Goal: Task Accomplishment & Management: Manage account settings

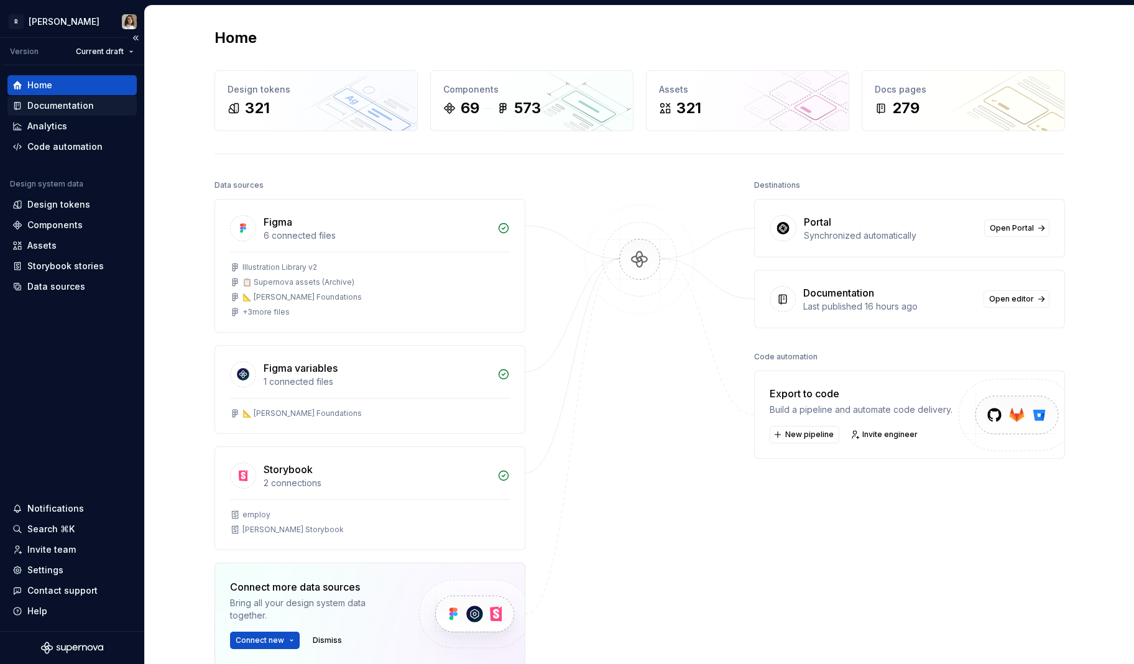
click at [86, 114] on div "Documentation" at bounding box center [71, 106] width 129 height 20
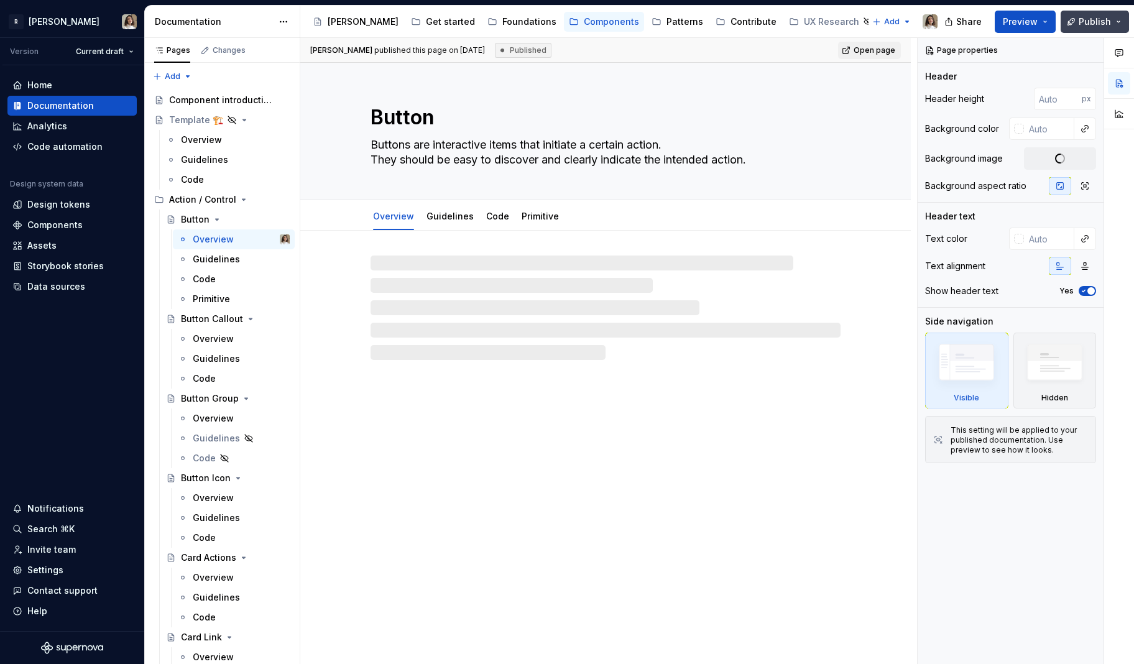
click at [1105, 22] on span "Publish" at bounding box center [1095, 22] width 32 height 12
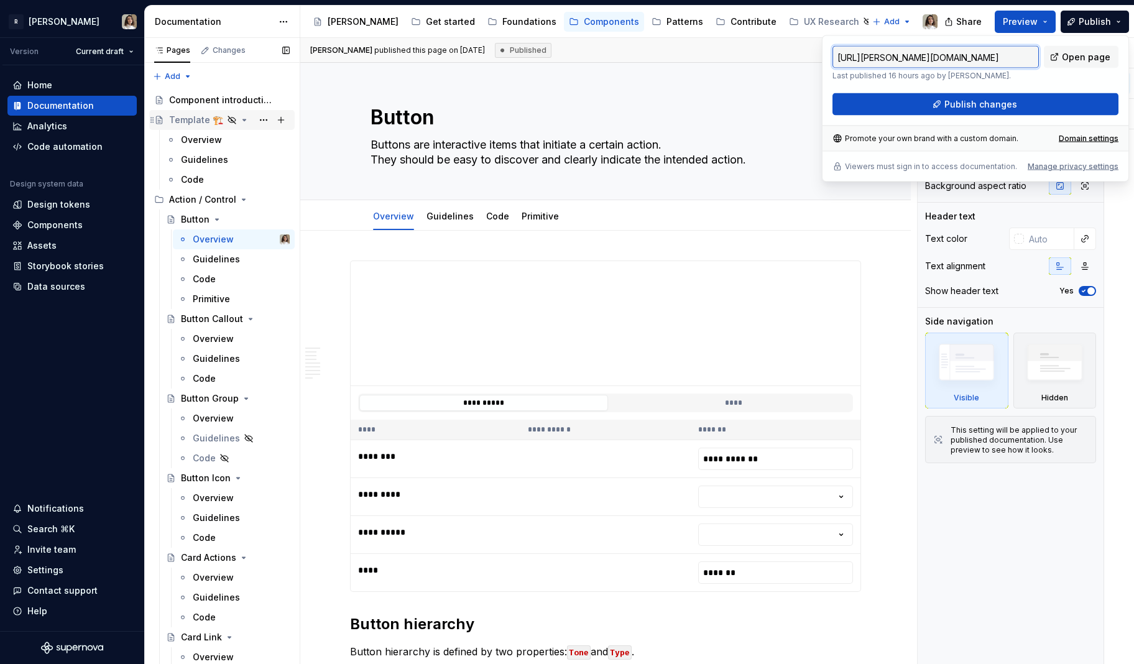
type textarea "*"
click at [30, 19] on html "R Norma Version Current draft Home Documentation Analytics Code automation Desi…" at bounding box center [567, 332] width 1134 height 664
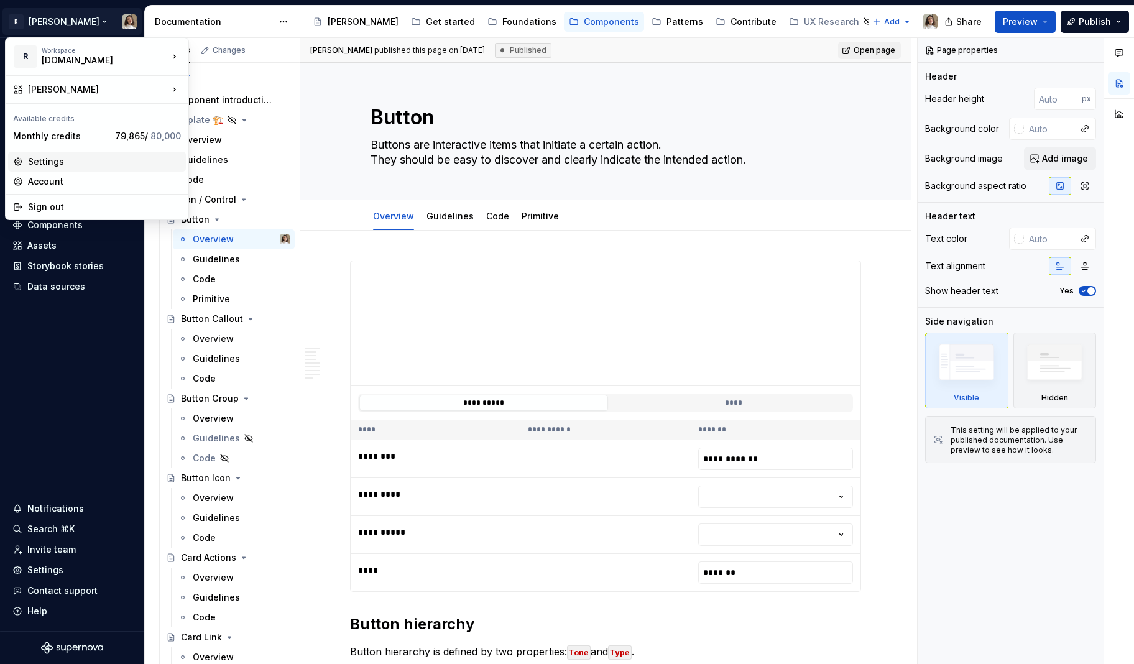
click at [55, 160] on div "Settings" at bounding box center [104, 161] width 153 height 12
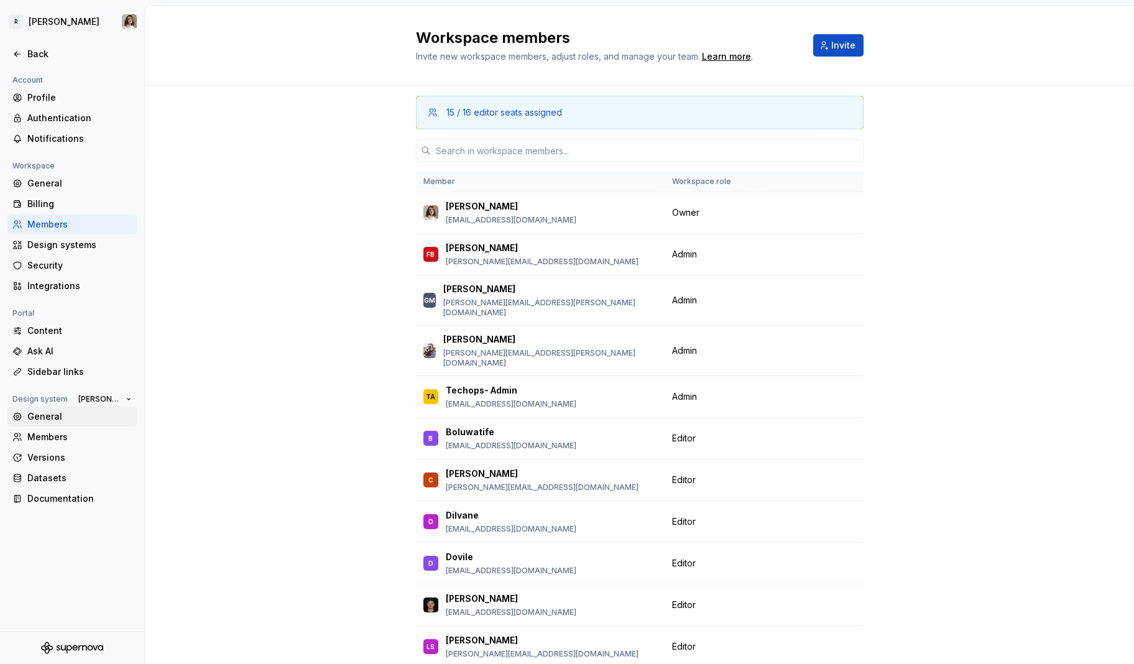
click at [37, 425] on div "General" at bounding box center [71, 417] width 129 height 20
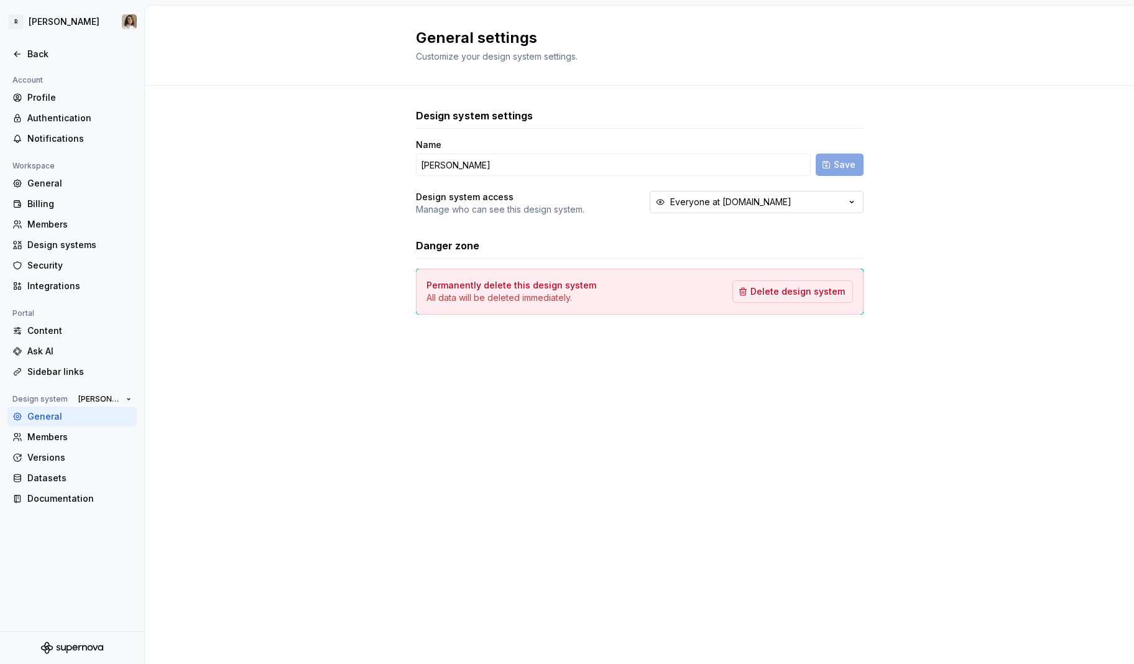
click at [750, 211] on button "Everyone at Remote.com" at bounding box center [757, 202] width 214 height 22
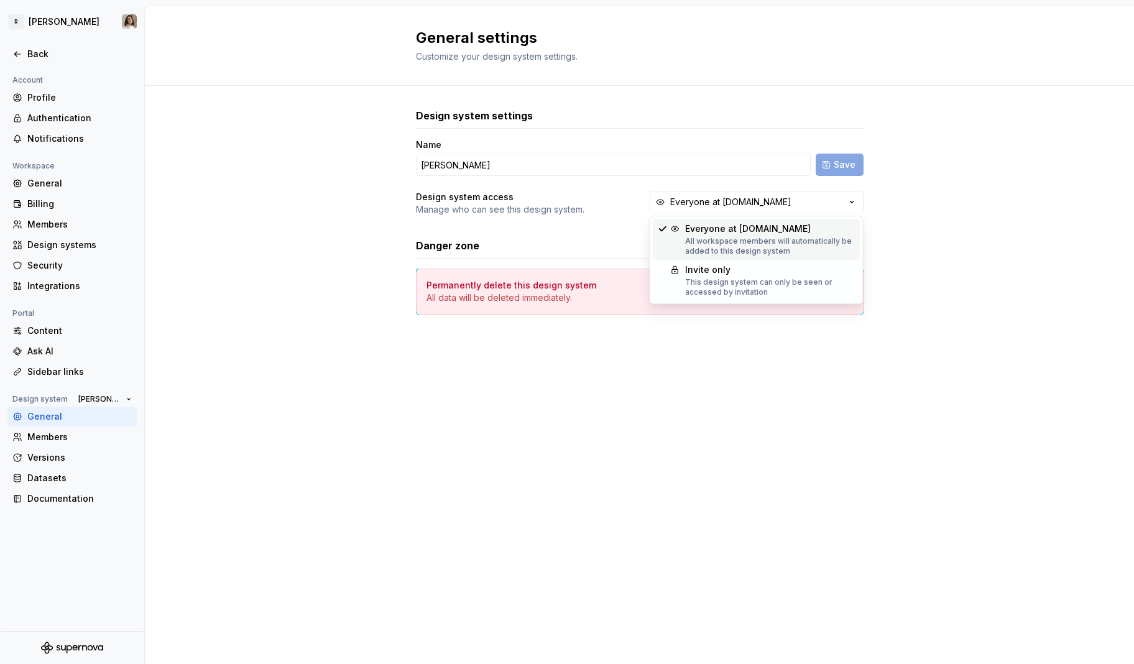
click at [580, 228] on div "Design system settings Name Norma Save Design system access Manage who can see …" at bounding box center [640, 211] width 448 height 206
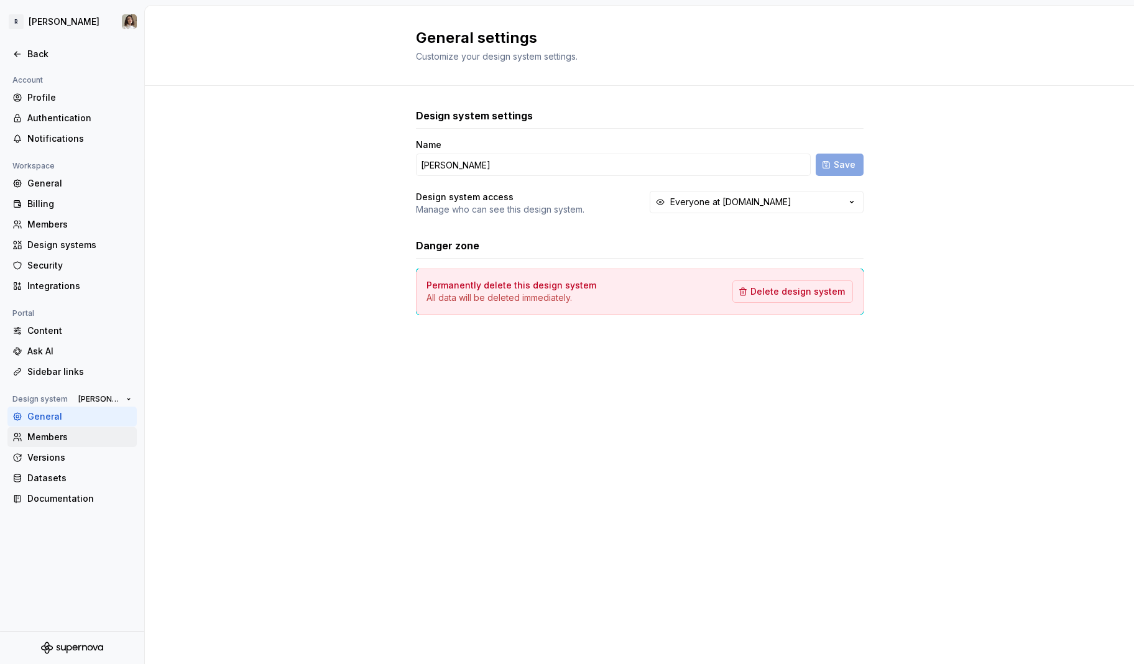
click at [57, 435] on div "Members" at bounding box center [79, 437] width 104 height 12
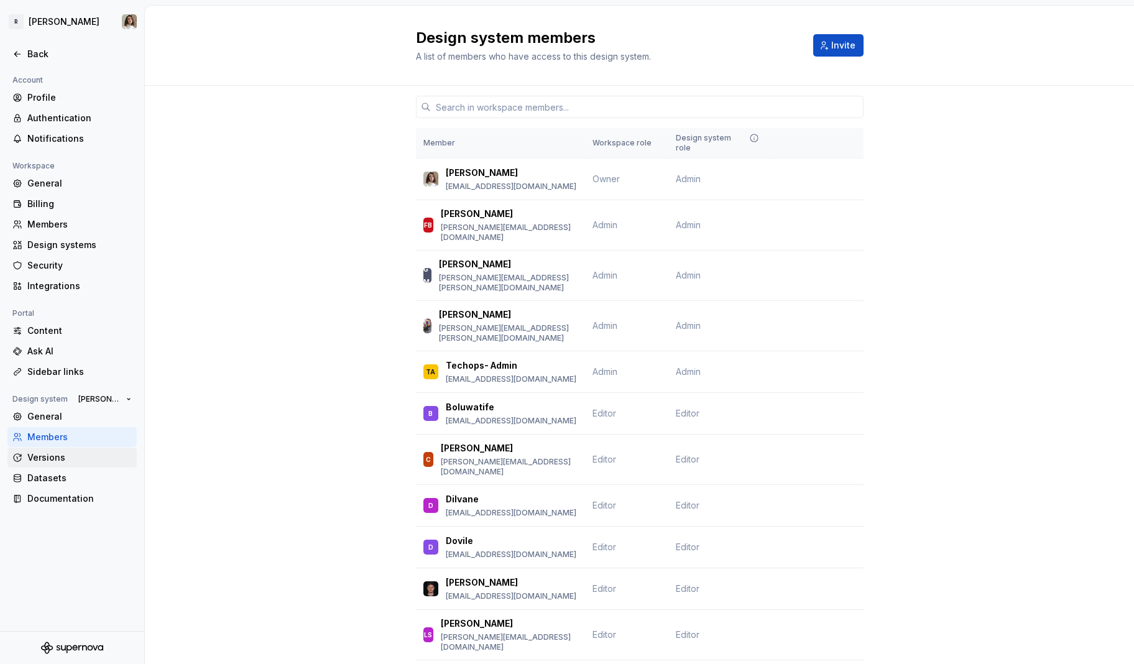
click at [52, 454] on div "Versions" at bounding box center [79, 457] width 104 height 12
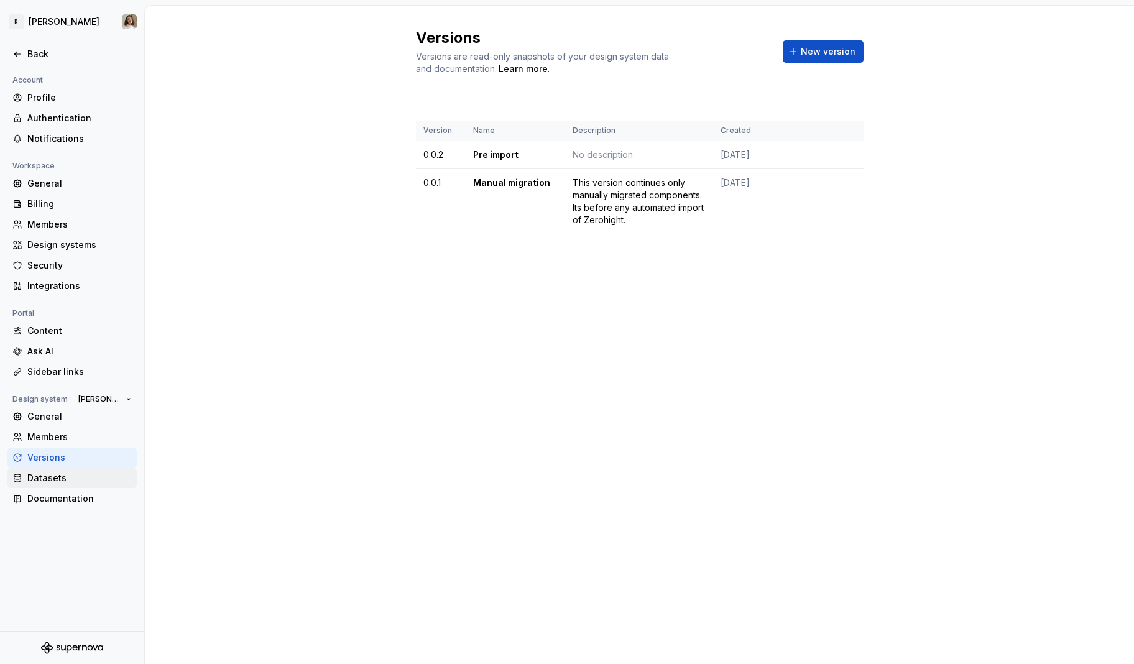
click at [50, 473] on div "Datasets" at bounding box center [79, 478] width 104 height 12
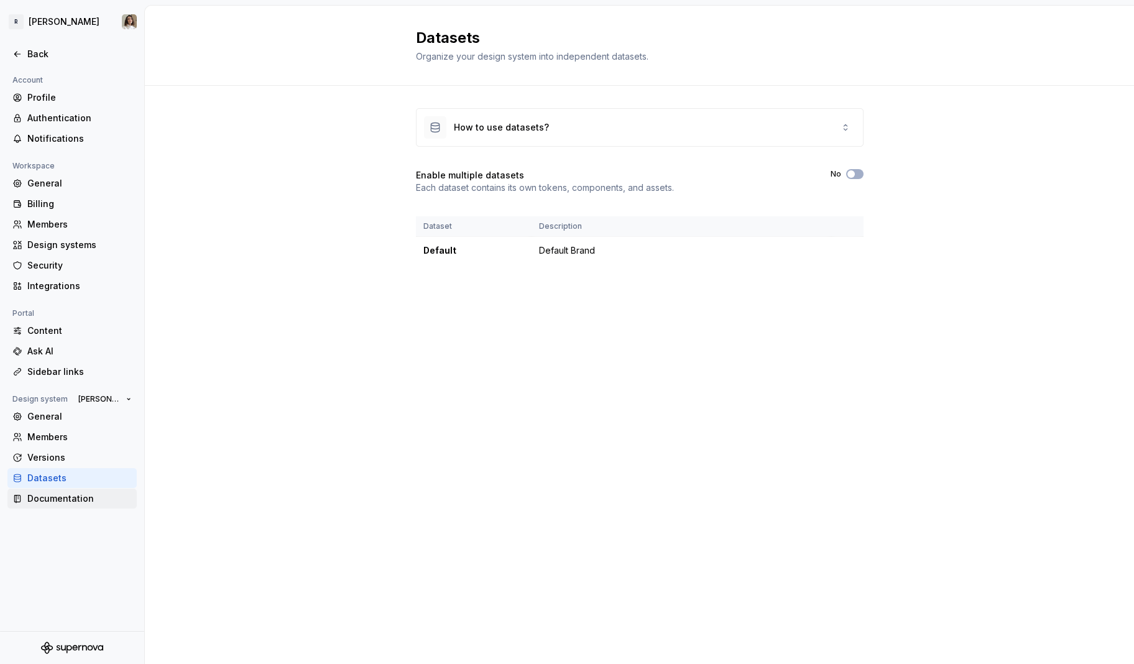
click at [50, 494] on div "Documentation" at bounding box center [79, 499] width 104 height 12
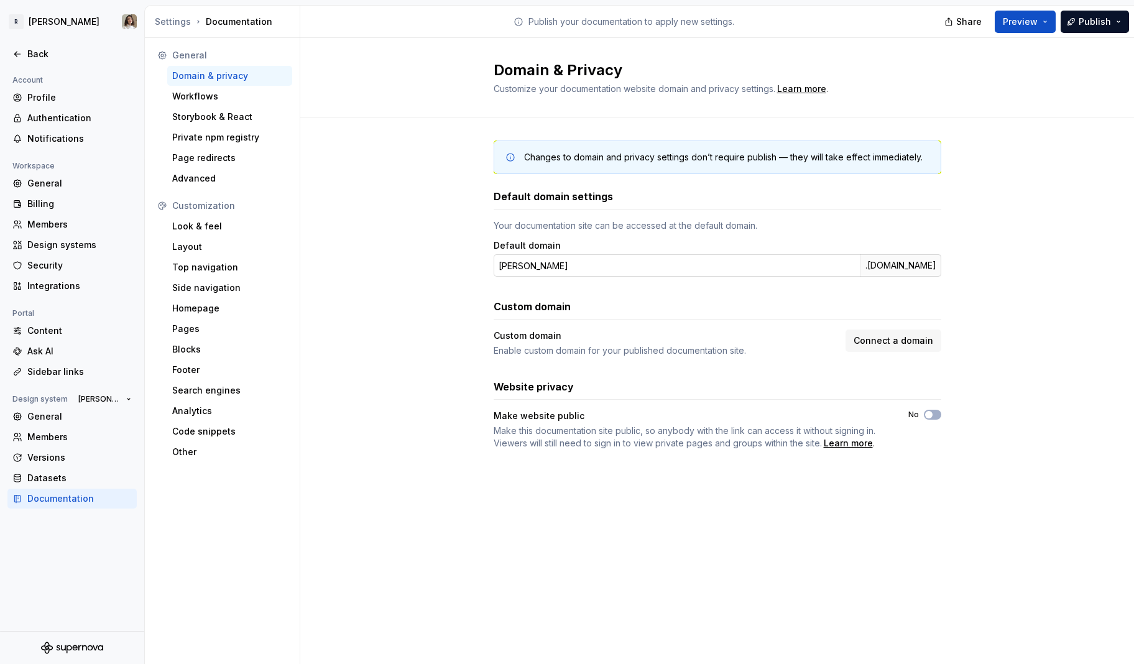
click at [621, 275] on input "[PERSON_NAME]" at bounding box center [677, 265] width 366 height 22
click at [906, 342] on span "Connect a domain" at bounding box center [894, 341] width 80 height 12
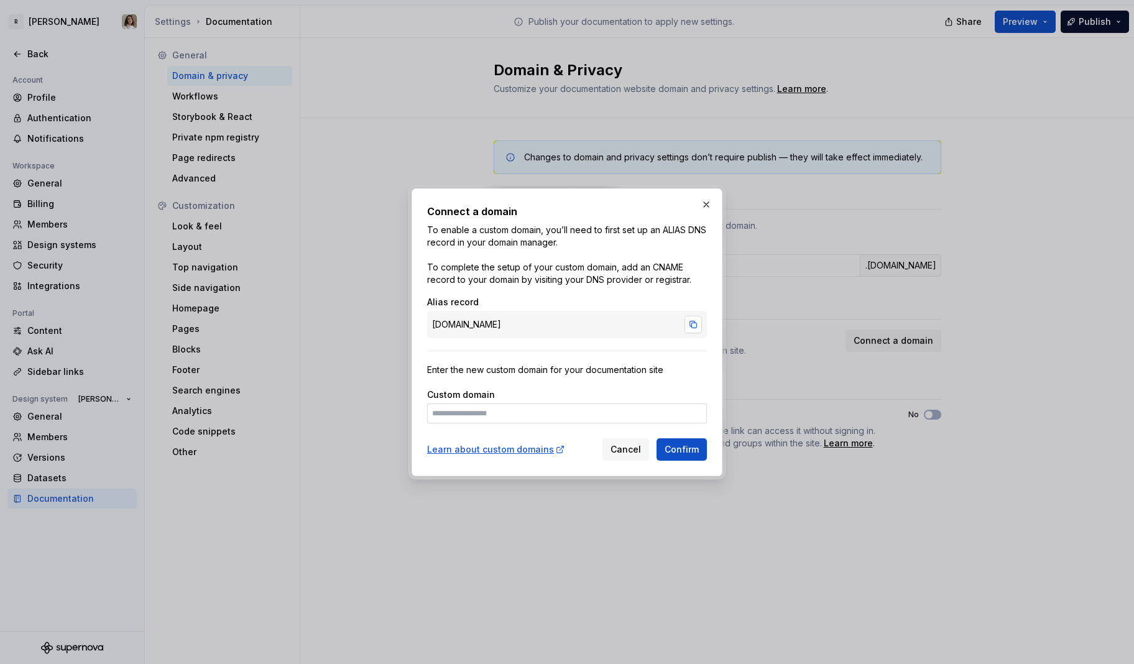
click at [690, 330] on button "button" at bounding box center [693, 324] width 17 height 17
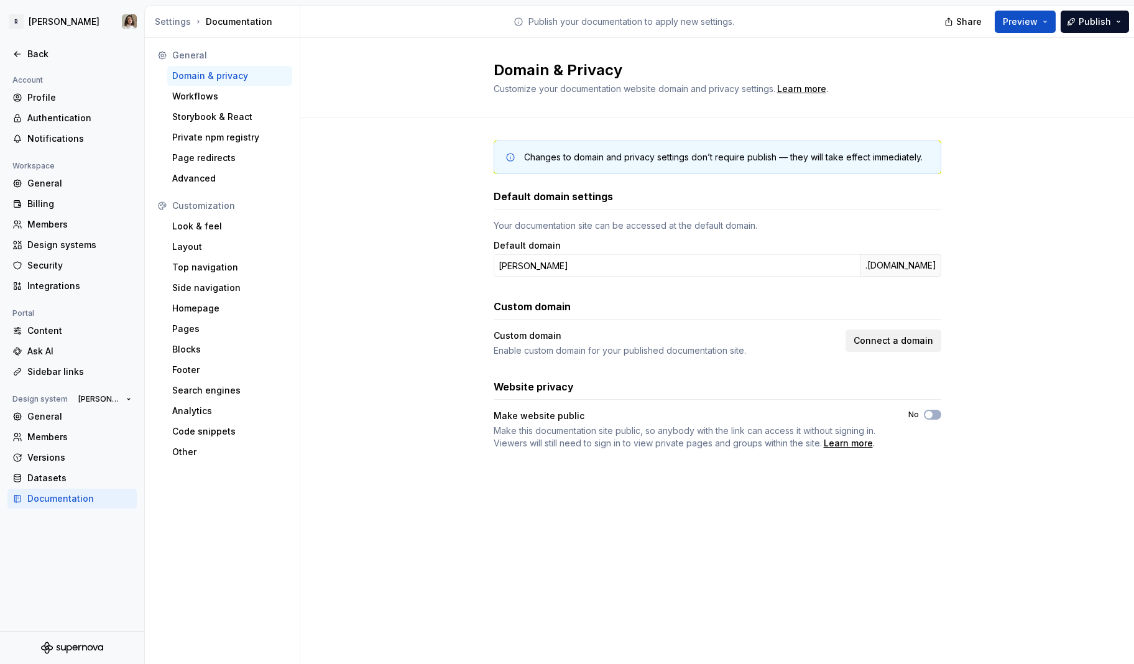
click at [871, 341] on span "Connect a domain" at bounding box center [894, 341] width 80 height 12
